Goal: Find specific page/section: Find specific page/section

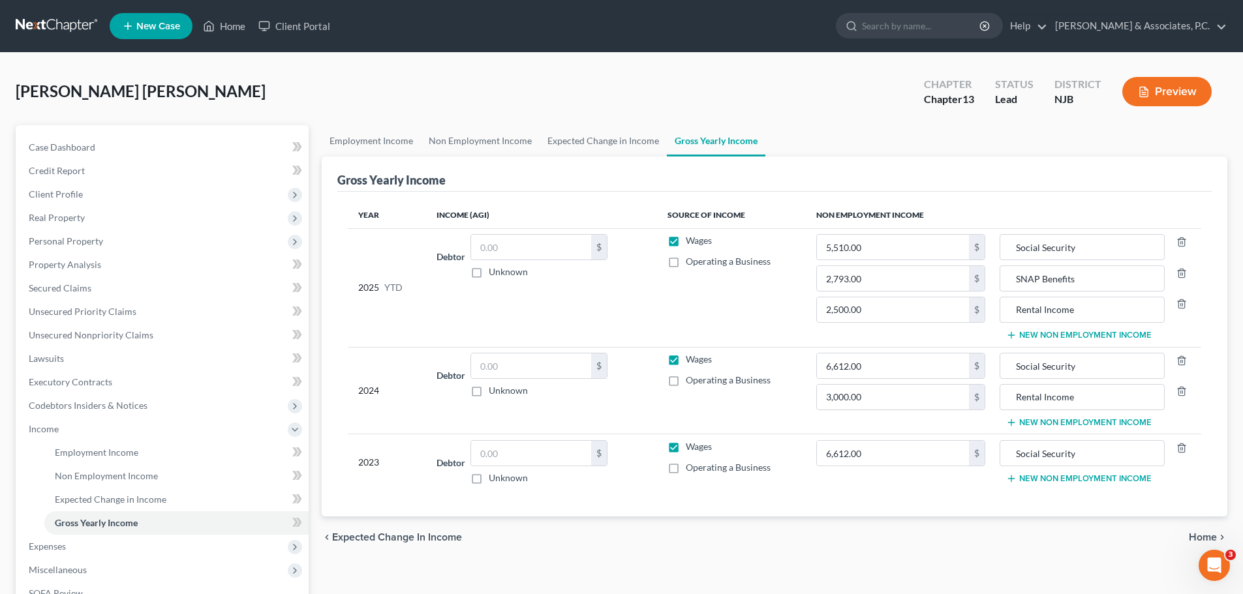
drag, startPoint x: 41, startPoint y: 32, endPoint x: 484, endPoint y: 166, distance: 462.8
click at [41, 31] on link at bounding box center [58, 25] width 84 height 23
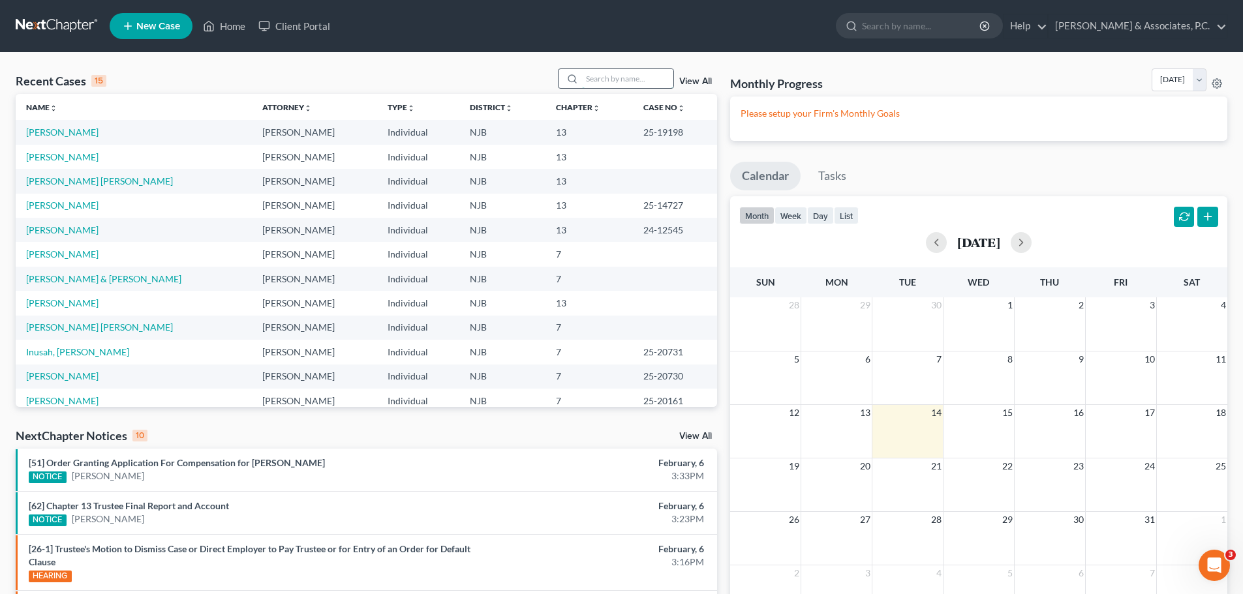
click at [621, 85] on input "search" at bounding box center [627, 78] width 91 height 19
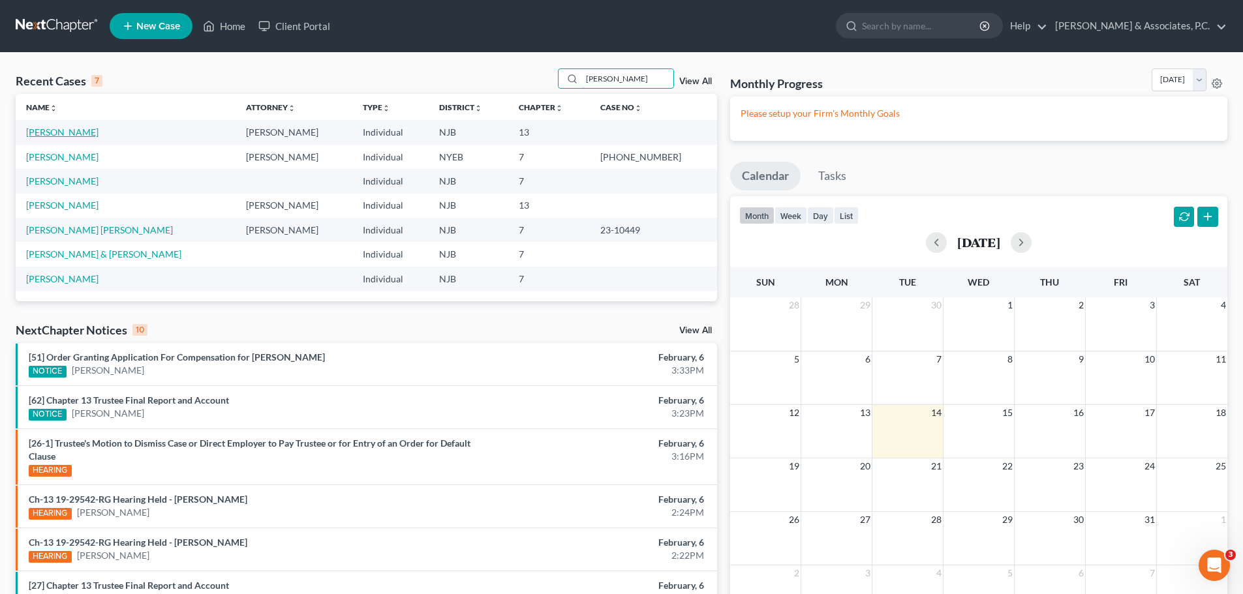
type input "[PERSON_NAME]"
click at [78, 134] on link "[PERSON_NAME]" at bounding box center [62, 132] width 72 height 11
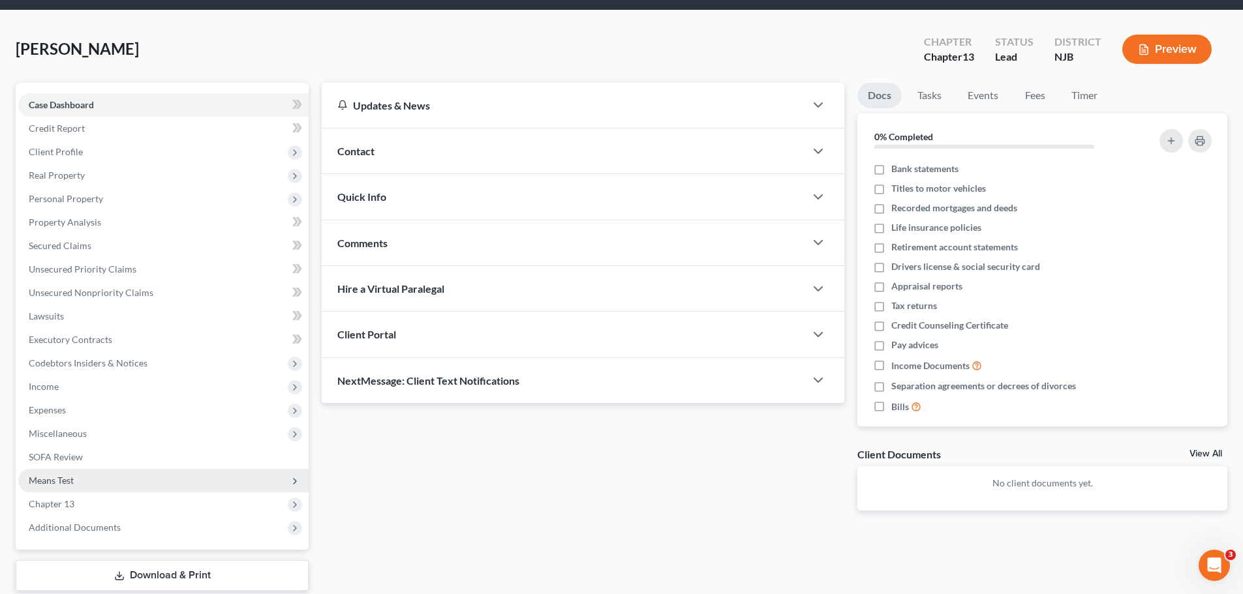
scroll to position [65, 0]
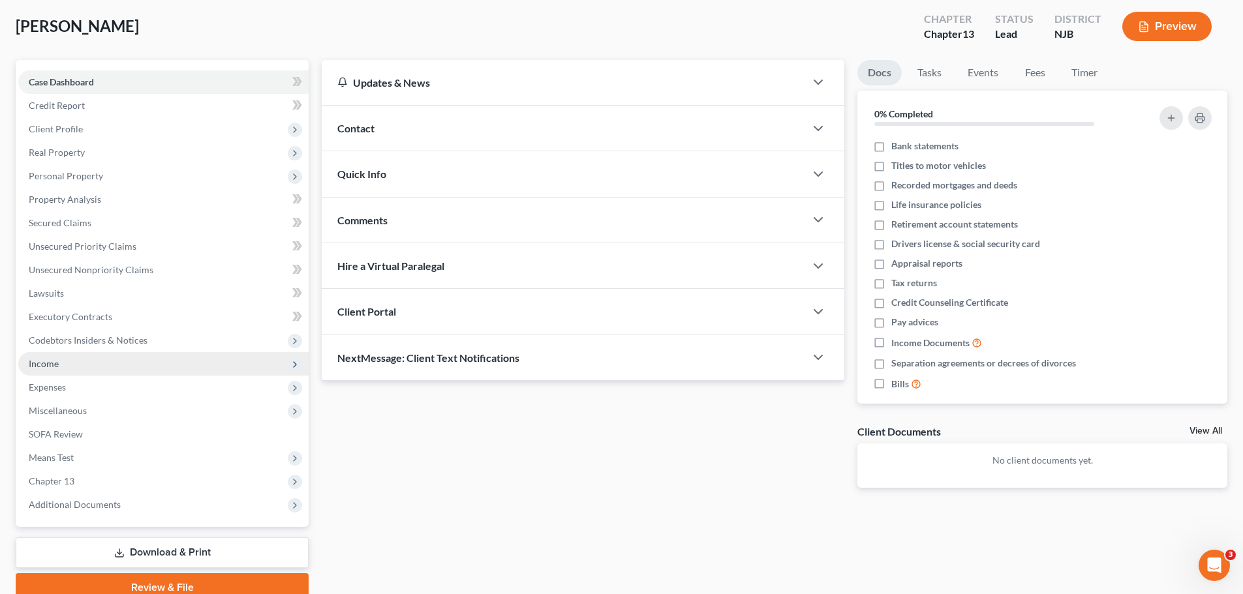
click at [57, 362] on span "Income" at bounding box center [44, 363] width 30 height 11
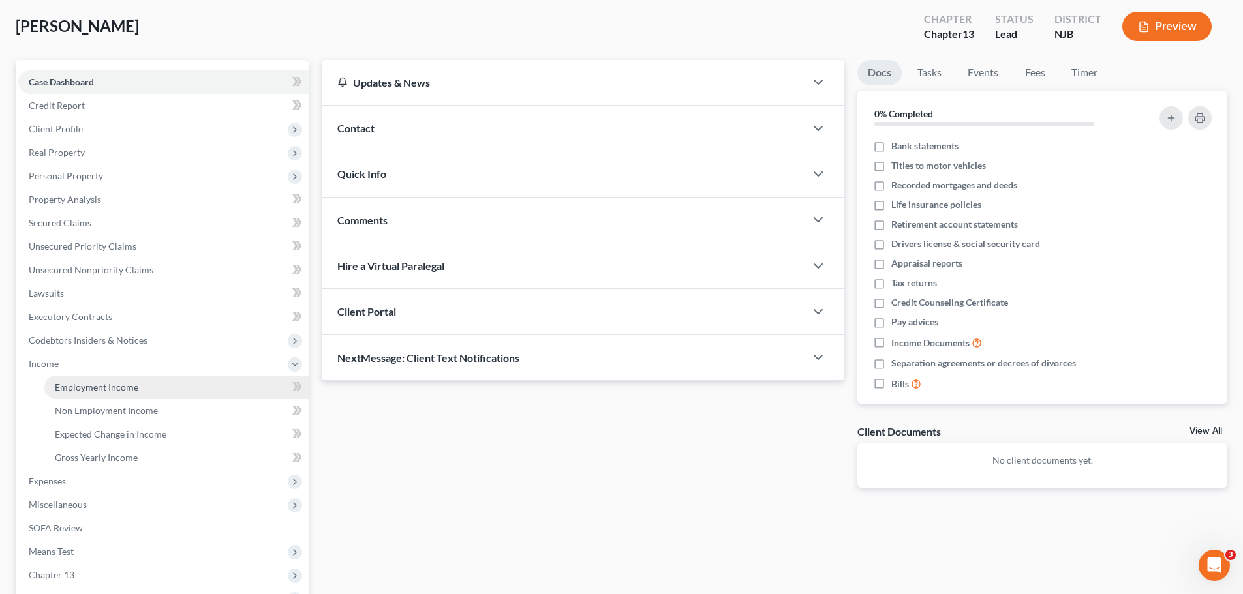
click at [78, 390] on span "Employment Income" at bounding box center [97, 387] width 84 height 11
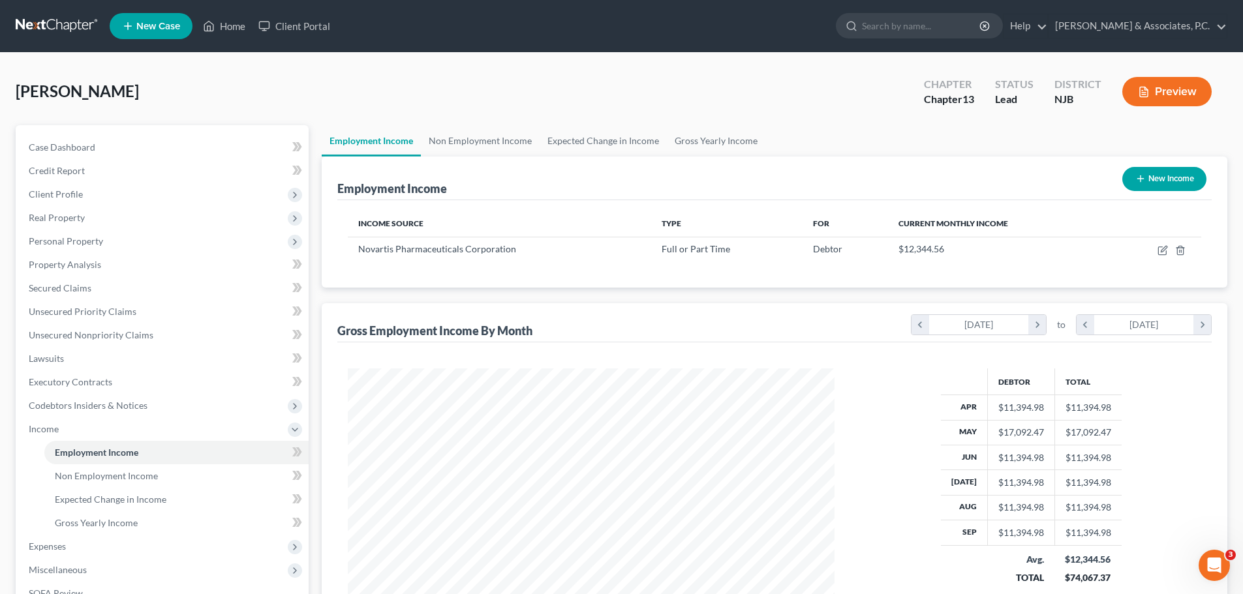
drag, startPoint x: 73, startPoint y: 25, endPoint x: 239, endPoint y: 100, distance: 181.9
click at [73, 25] on link at bounding box center [58, 25] width 84 height 23
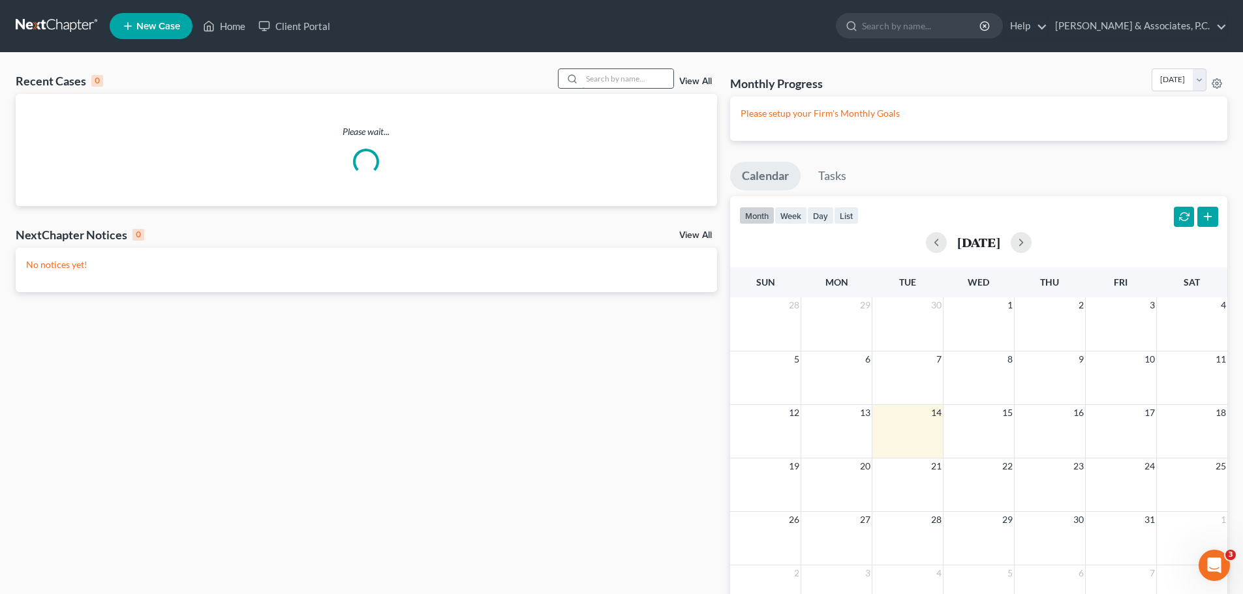
click at [639, 78] on input "search" at bounding box center [627, 78] width 91 height 19
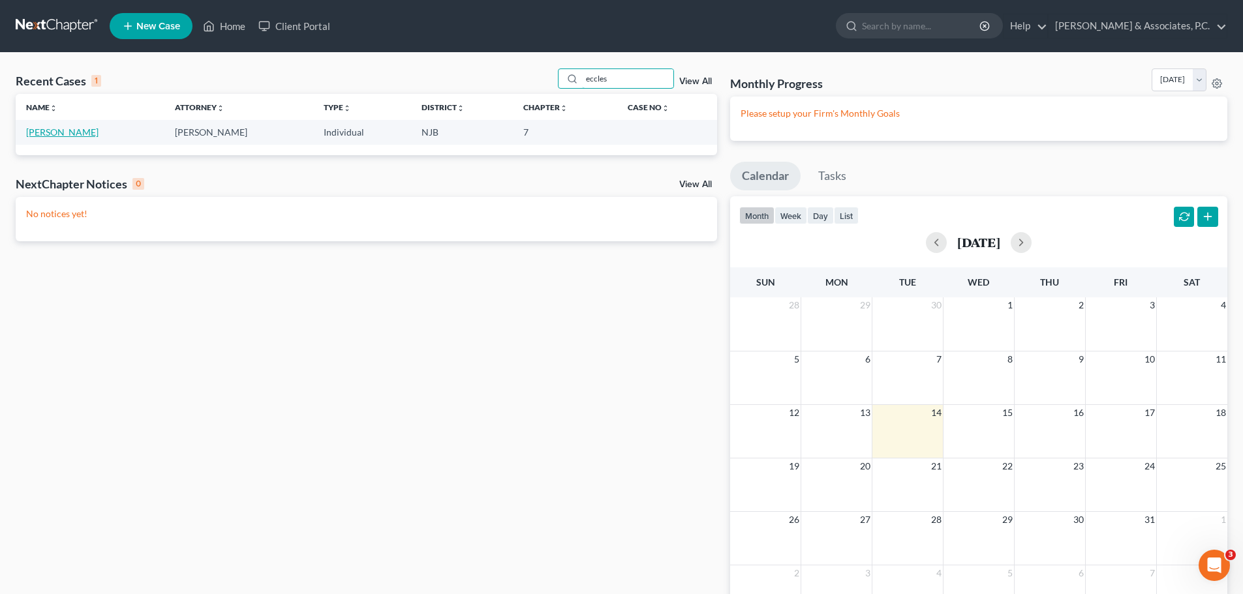
type input "eccles"
click at [54, 131] on link "[PERSON_NAME]" at bounding box center [62, 132] width 72 height 11
